Goal: Information Seeking & Learning: Learn about a topic

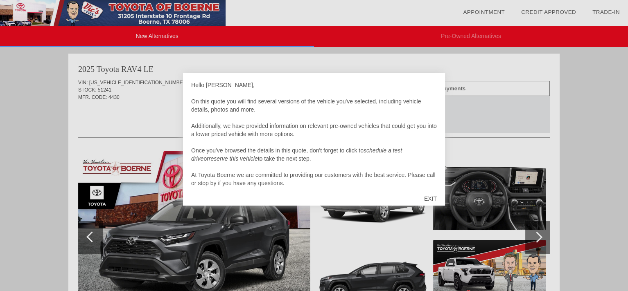
click at [429, 196] on div "EXIT" at bounding box center [430, 199] width 29 height 25
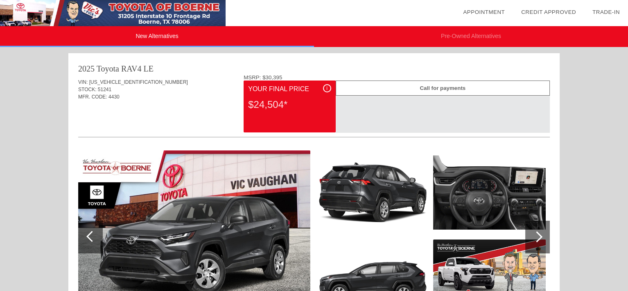
click at [497, 198] on img at bounding box center [489, 193] width 113 height 84
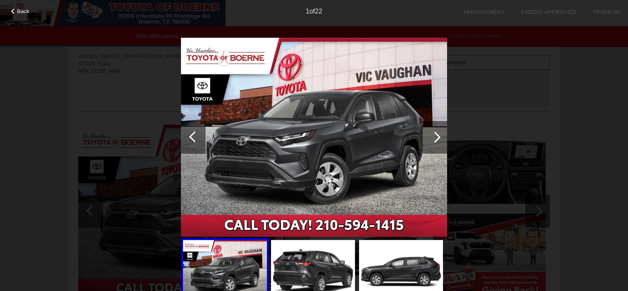
scroll to position [41, 0]
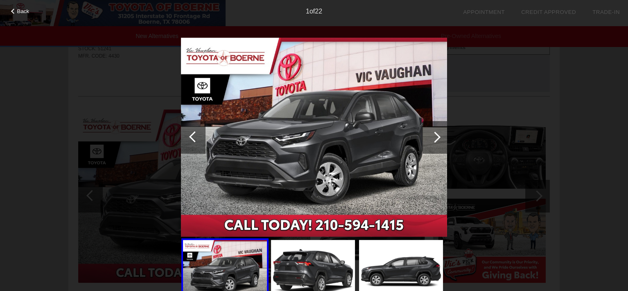
click at [431, 142] on div at bounding box center [434, 137] width 25 height 33
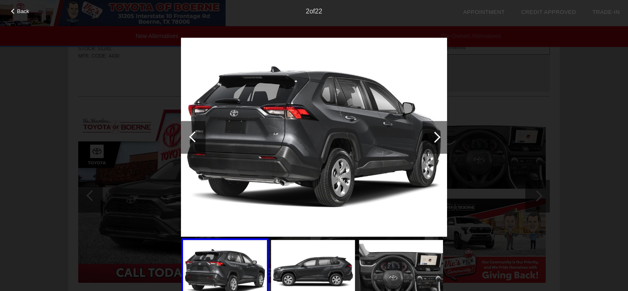
click at [431, 142] on div at bounding box center [434, 137] width 25 height 33
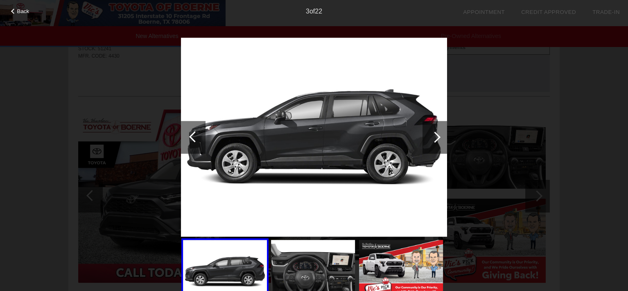
click at [433, 140] on div at bounding box center [434, 137] width 11 height 11
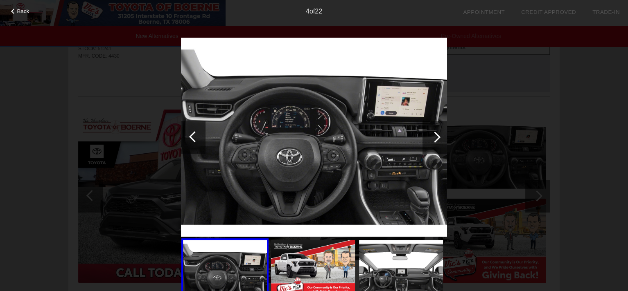
click at [433, 140] on div at bounding box center [434, 137] width 11 height 11
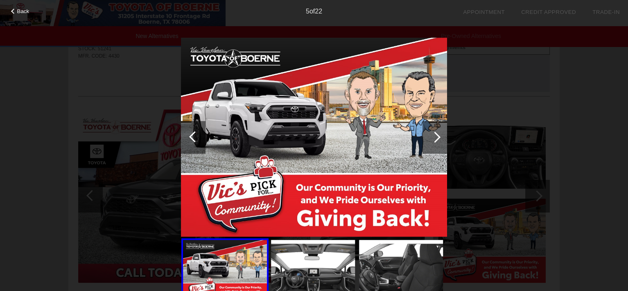
click at [433, 140] on div at bounding box center [434, 137] width 11 height 11
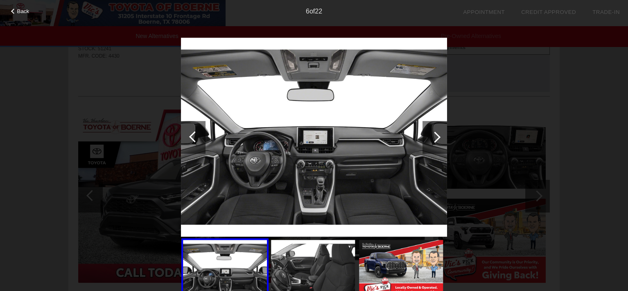
click at [433, 140] on div at bounding box center [434, 137] width 11 height 11
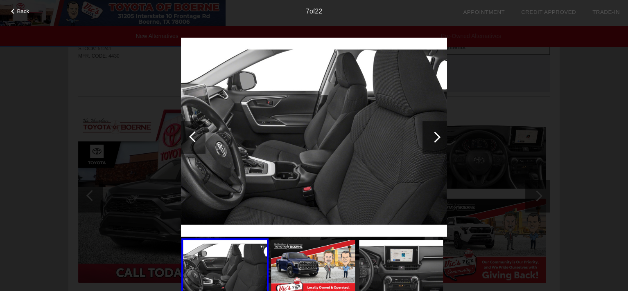
click at [435, 140] on div at bounding box center [434, 137] width 11 height 11
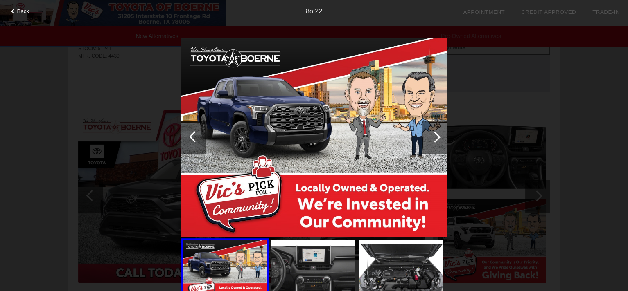
click at [435, 140] on div at bounding box center [434, 137] width 11 height 11
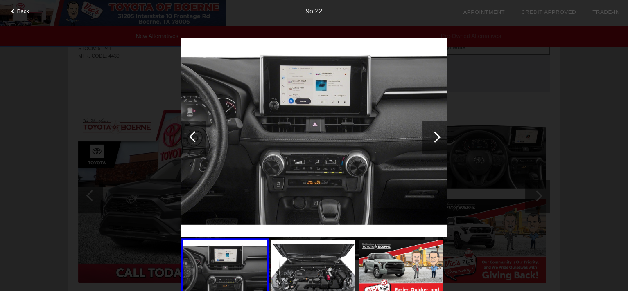
click at [435, 140] on div at bounding box center [434, 137] width 11 height 11
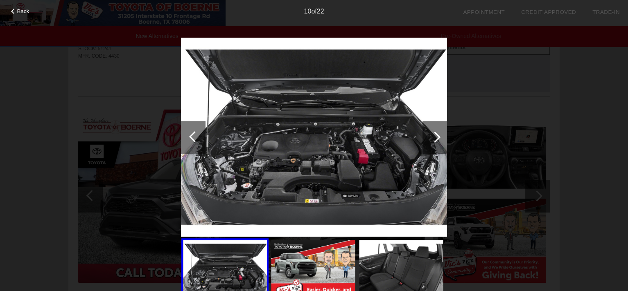
click at [435, 140] on div at bounding box center [434, 137] width 11 height 11
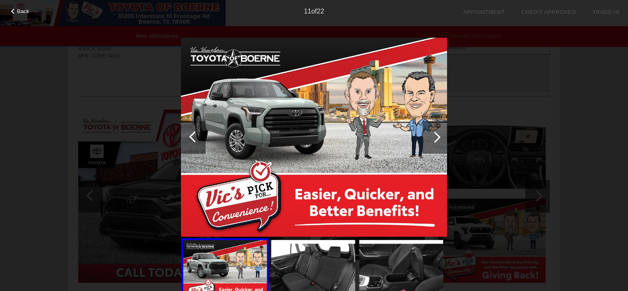
click at [433, 140] on div at bounding box center [434, 137] width 11 height 11
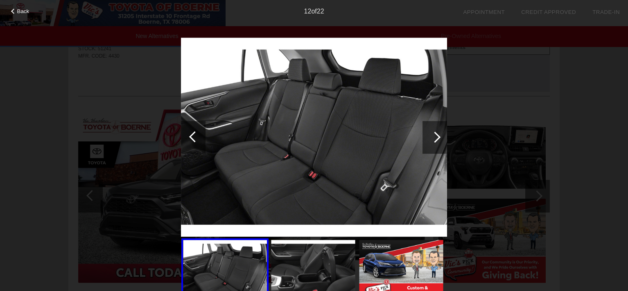
click at [433, 142] on div at bounding box center [434, 137] width 25 height 33
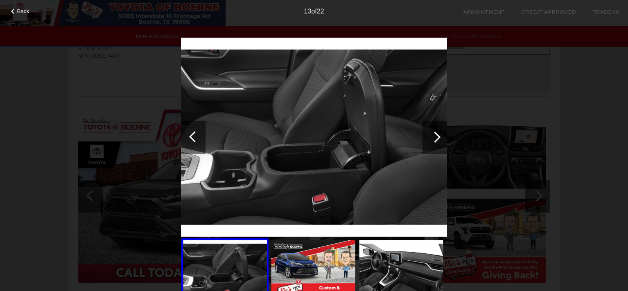
click at [433, 142] on div at bounding box center [434, 137] width 25 height 33
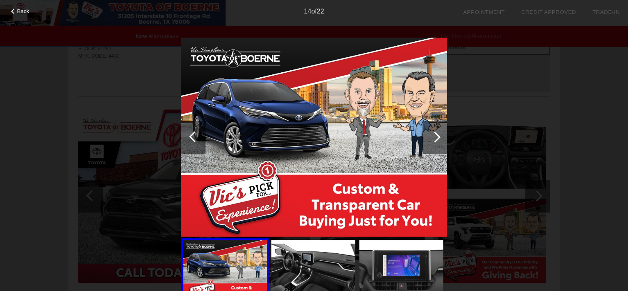
click at [433, 142] on div at bounding box center [434, 137] width 25 height 33
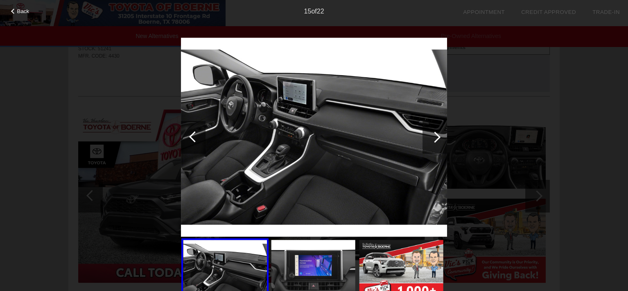
click at [433, 142] on div at bounding box center [434, 137] width 25 height 33
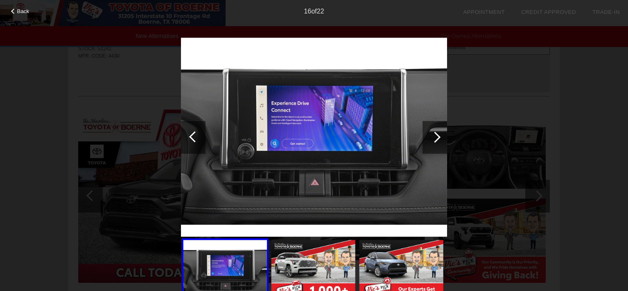
click at [433, 142] on div at bounding box center [434, 137] width 25 height 33
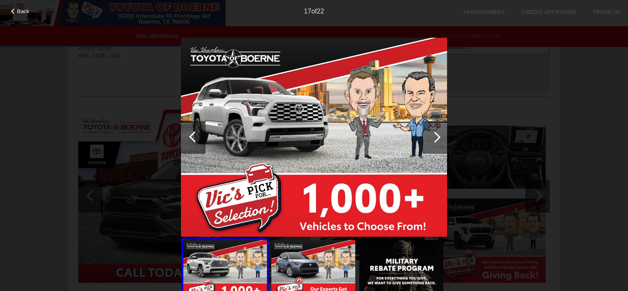
click at [433, 142] on div at bounding box center [434, 137] width 25 height 33
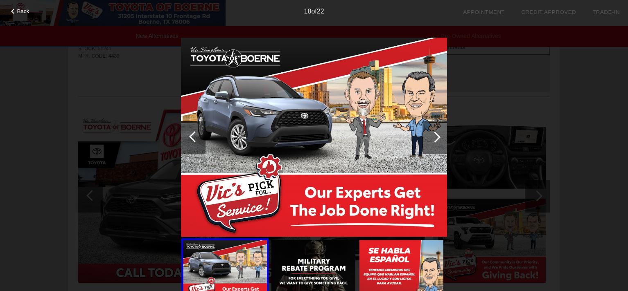
click at [433, 142] on div at bounding box center [434, 137] width 25 height 33
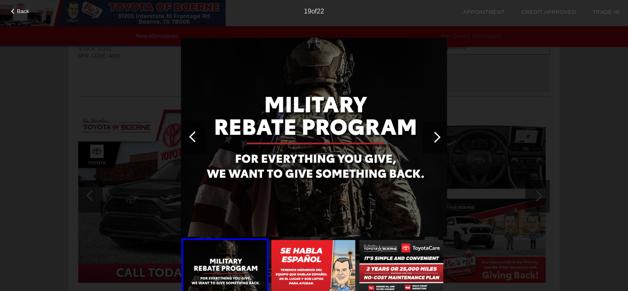
click at [433, 142] on div at bounding box center [434, 137] width 25 height 33
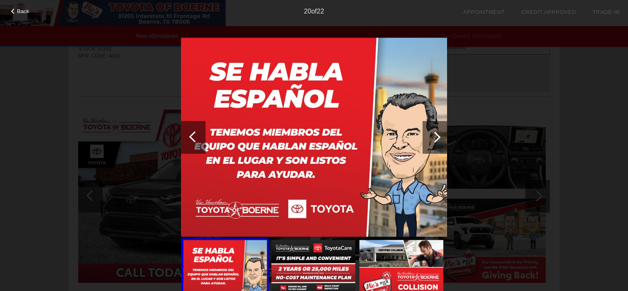
click at [433, 142] on div at bounding box center [434, 137] width 25 height 33
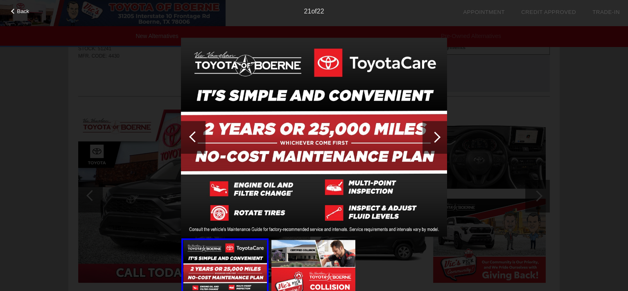
click at [433, 142] on div at bounding box center [434, 137] width 25 height 33
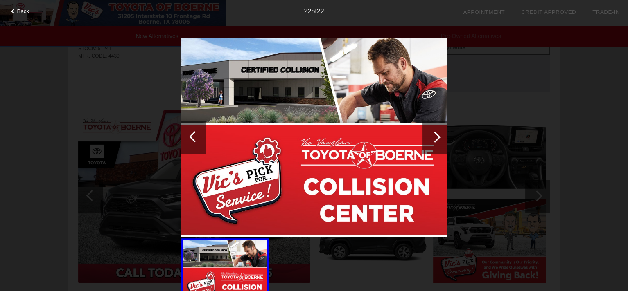
click at [435, 138] on div at bounding box center [434, 137] width 11 height 11
click at [17, 12] on span "Back" at bounding box center [23, 11] width 12 height 6
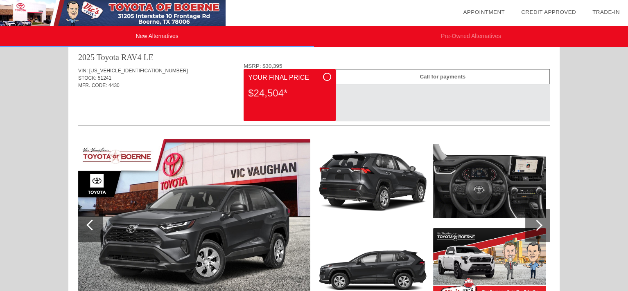
scroll to position [0, 0]
